Goal: Information Seeking & Learning: Learn about a topic

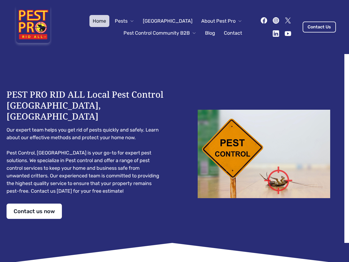
click at [175, 131] on div "PEST PRO RID ALL Local Pest Control [GEOGRAPHIC_DATA], [GEOGRAPHIC_DATA] Our ex…" at bounding box center [175, 154] width 336 height 130
click at [128, 21] on span "Pests" at bounding box center [121, 21] width 13 height 8
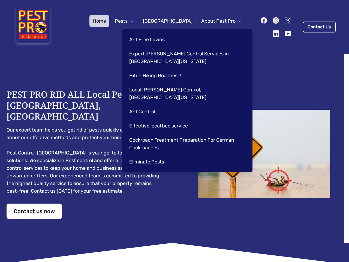
click at [216, 21] on span "About Pest Pro" at bounding box center [218, 21] width 34 height 8
click at [154, 33] on div "Ant Free Lawns Expert [PERSON_NAME] Control Services in [GEOGRAPHIC_DATA] [US_S…" at bounding box center [187, 100] width 131 height 143
